Goal: Task Accomplishment & Management: Use online tool/utility

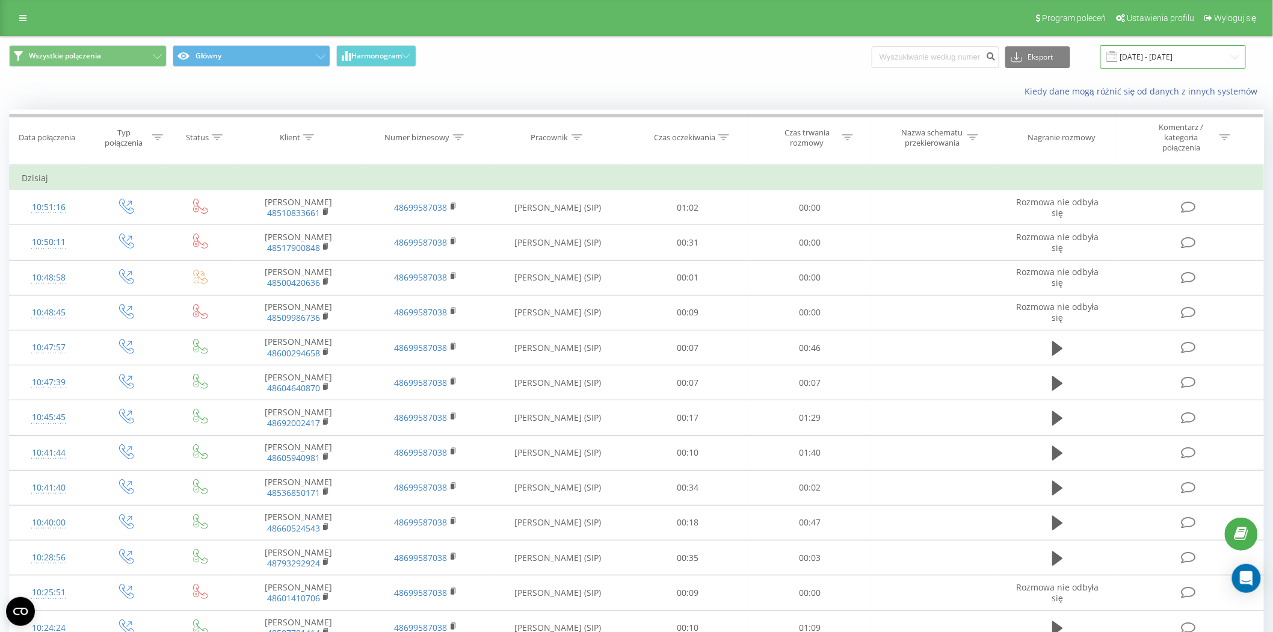
click at [1171, 57] on input "[DATE] - [DATE]" at bounding box center [1173, 56] width 146 height 23
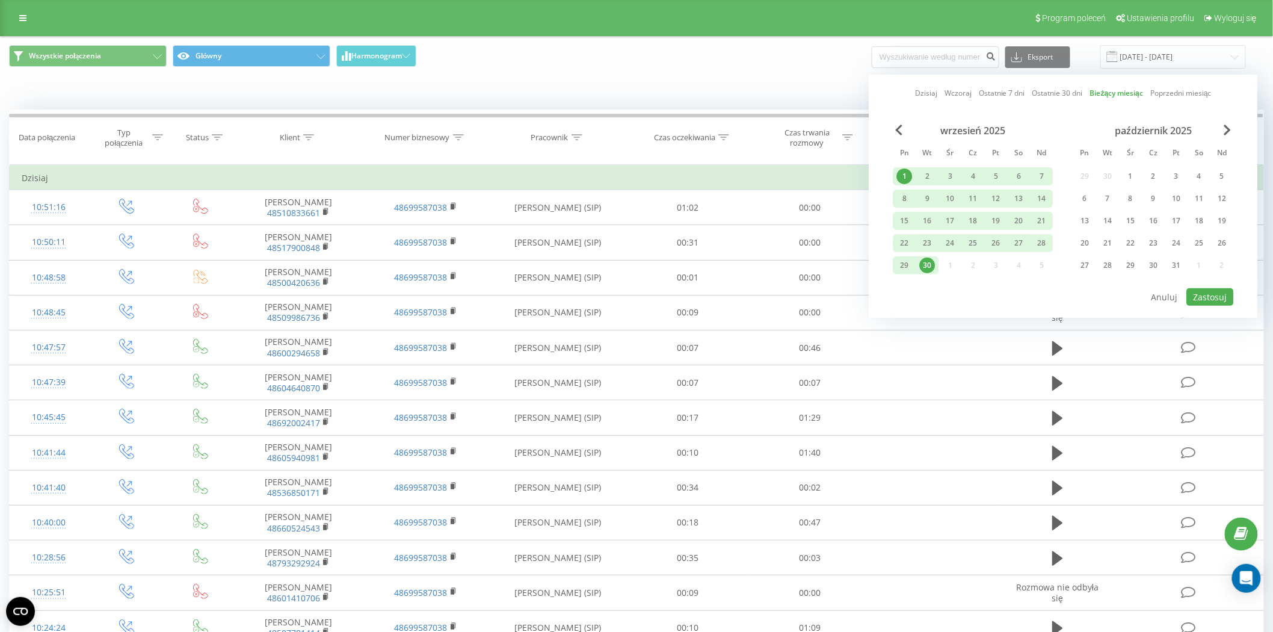
click at [927, 90] on link "Dzisiaj" at bounding box center [926, 92] width 22 height 11
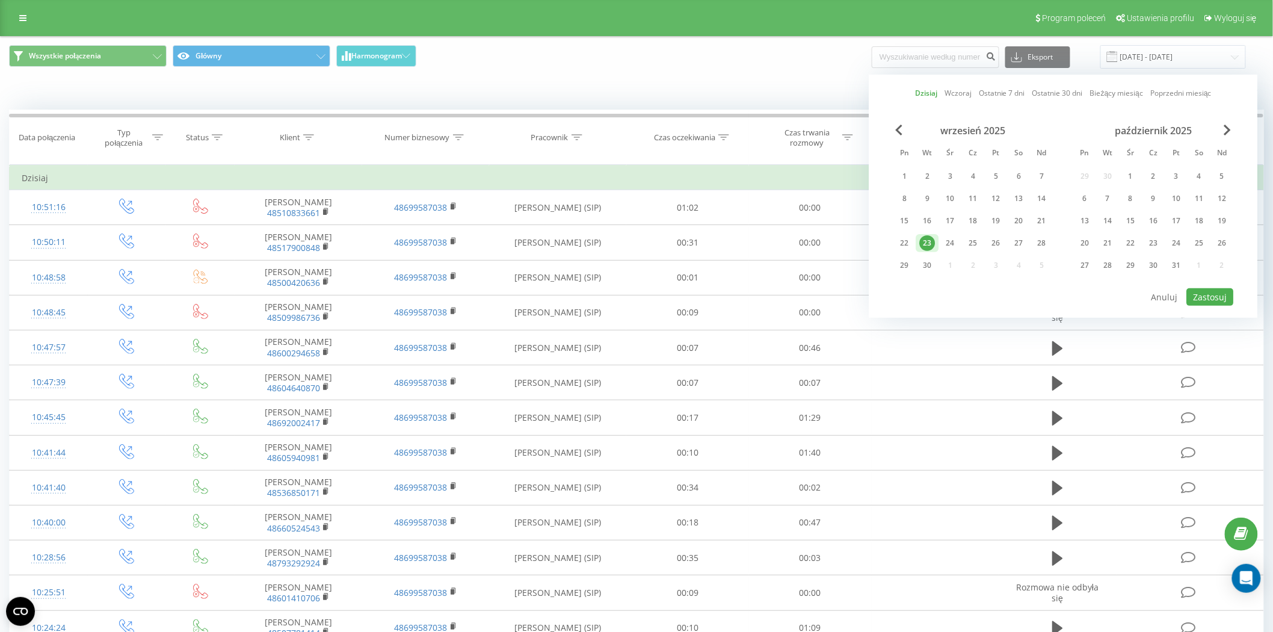
click at [927, 90] on link "Dzisiaj" at bounding box center [926, 92] width 22 height 11
click at [1205, 292] on button "Zastosuj" at bounding box center [1210, 296] width 47 height 17
type input "[DATE] - [DATE]"
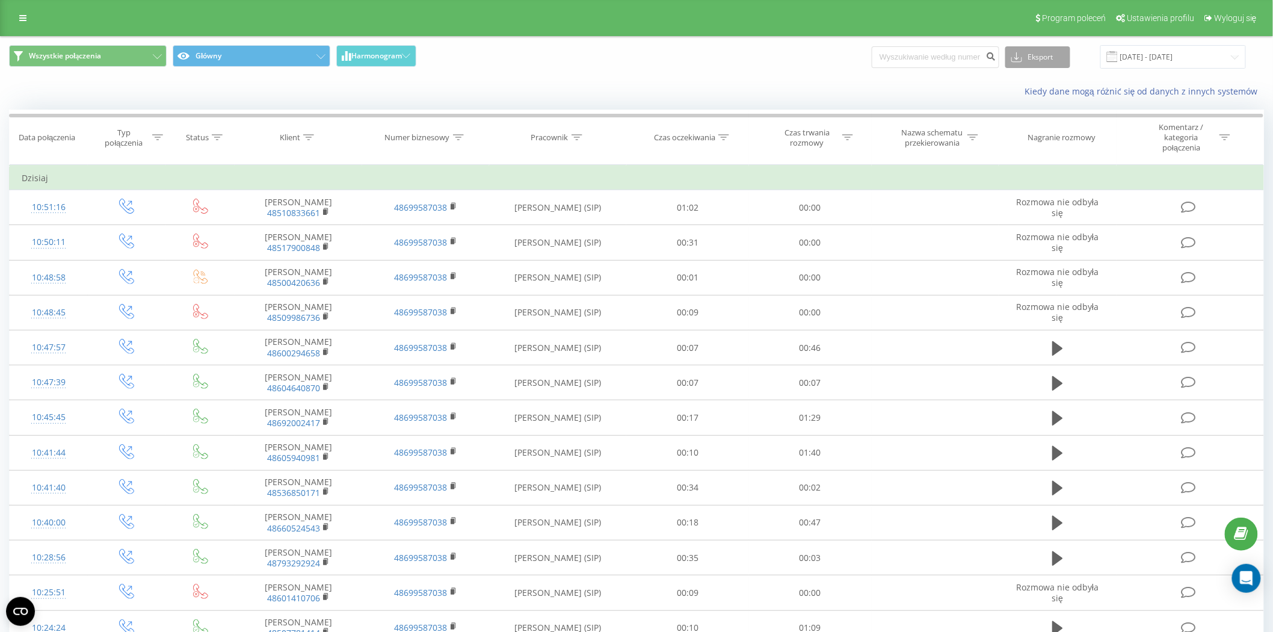
click at [1061, 51] on button "Eksport" at bounding box center [1037, 57] width 65 height 22
click at [1048, 126] on div ".xlsx" at bounding box center [1038, 123] width 64 height 22
